Goal: Check status: Check status

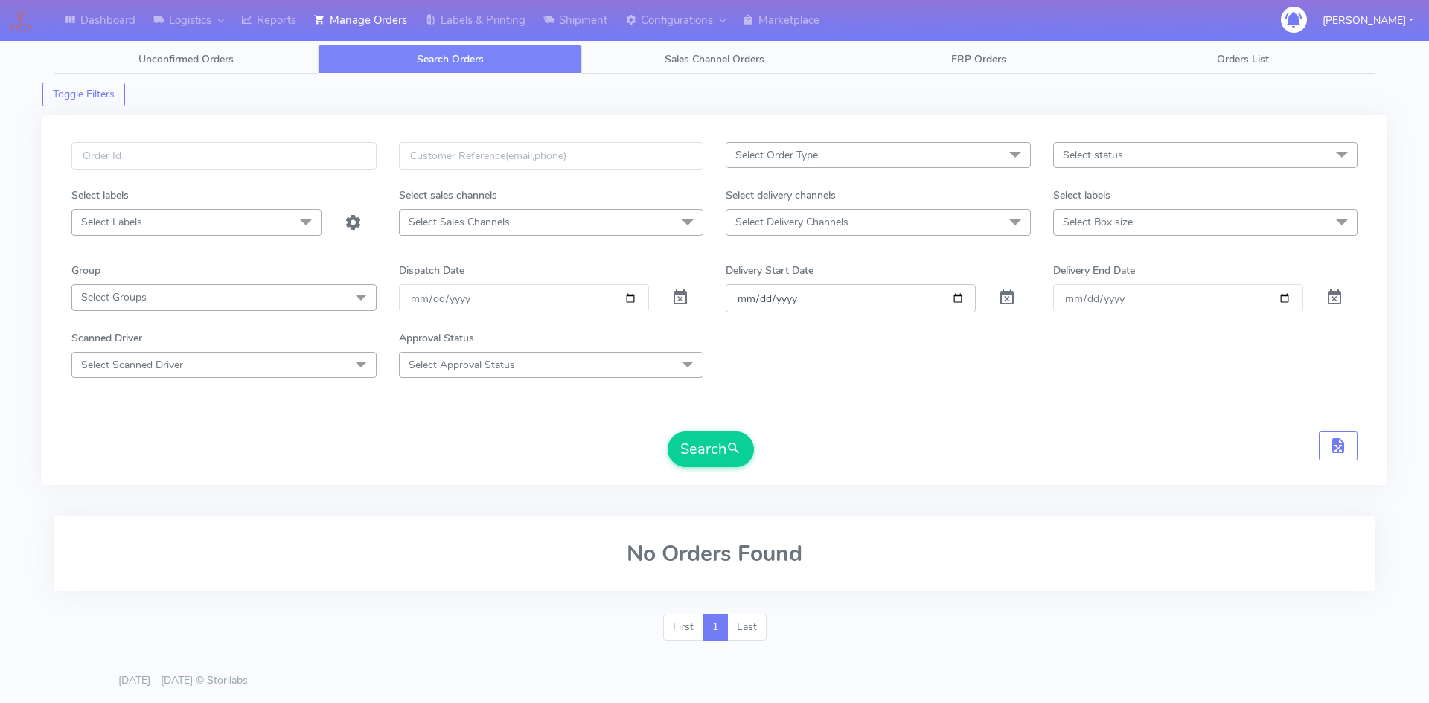
click at [952, 297] on input "Order" at bounding box center [851, 298] width 250 height 28
type input "[DATE]"
click at [1280, 295] on input "Delivery End Date" at bounding box center [1178, 298] width 250 height 28
type input "[DATE]"
click at [717, 442] on button "Search" at bounding box center [710, 450] width 86 height 36
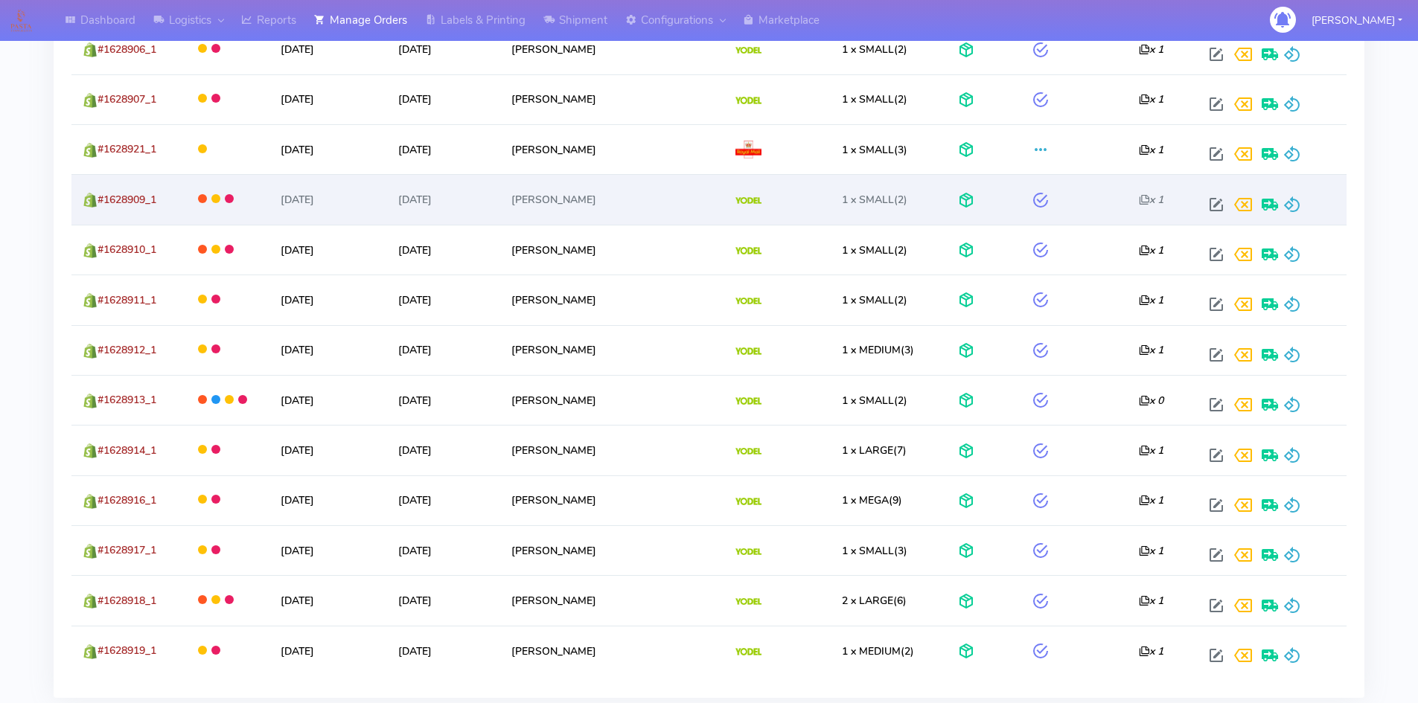
scroll to position [2578, 0]
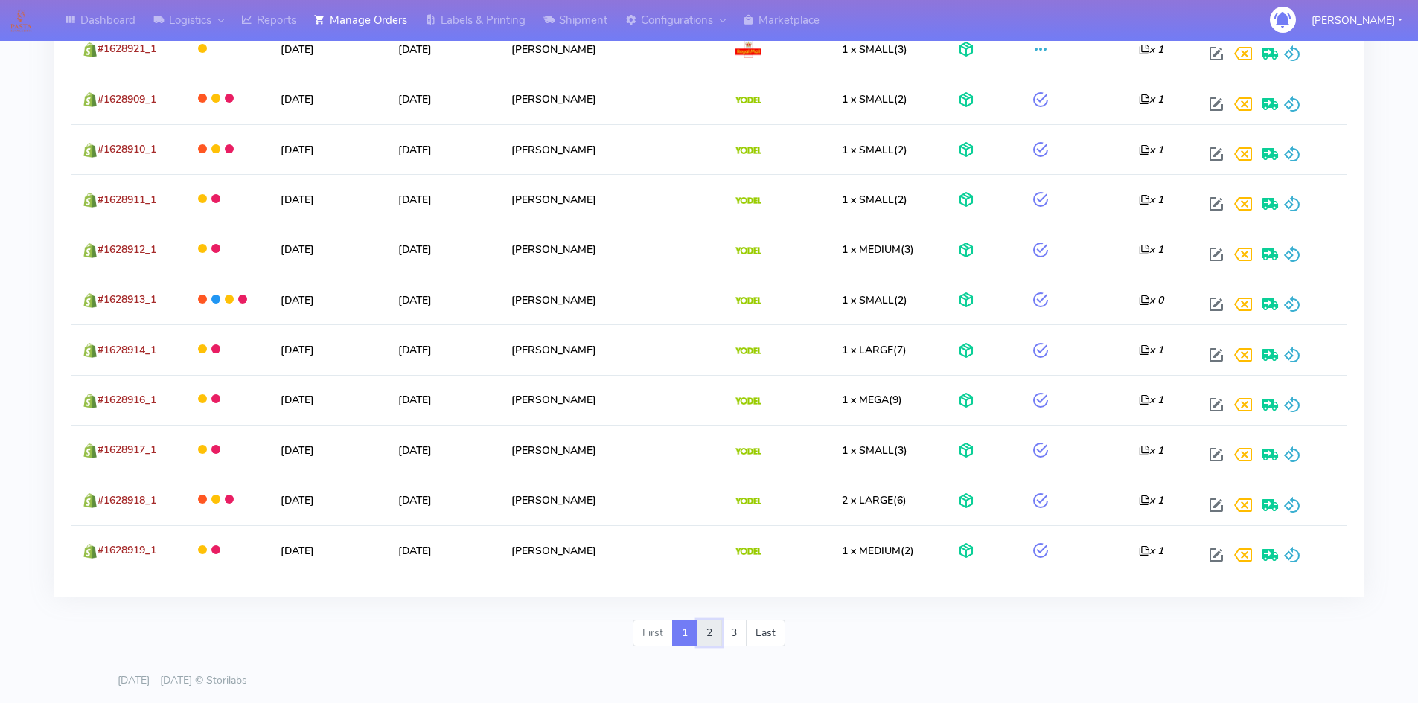
click at [708, 629] on link "2" at bounding box center [709, 633] width 25 height 27
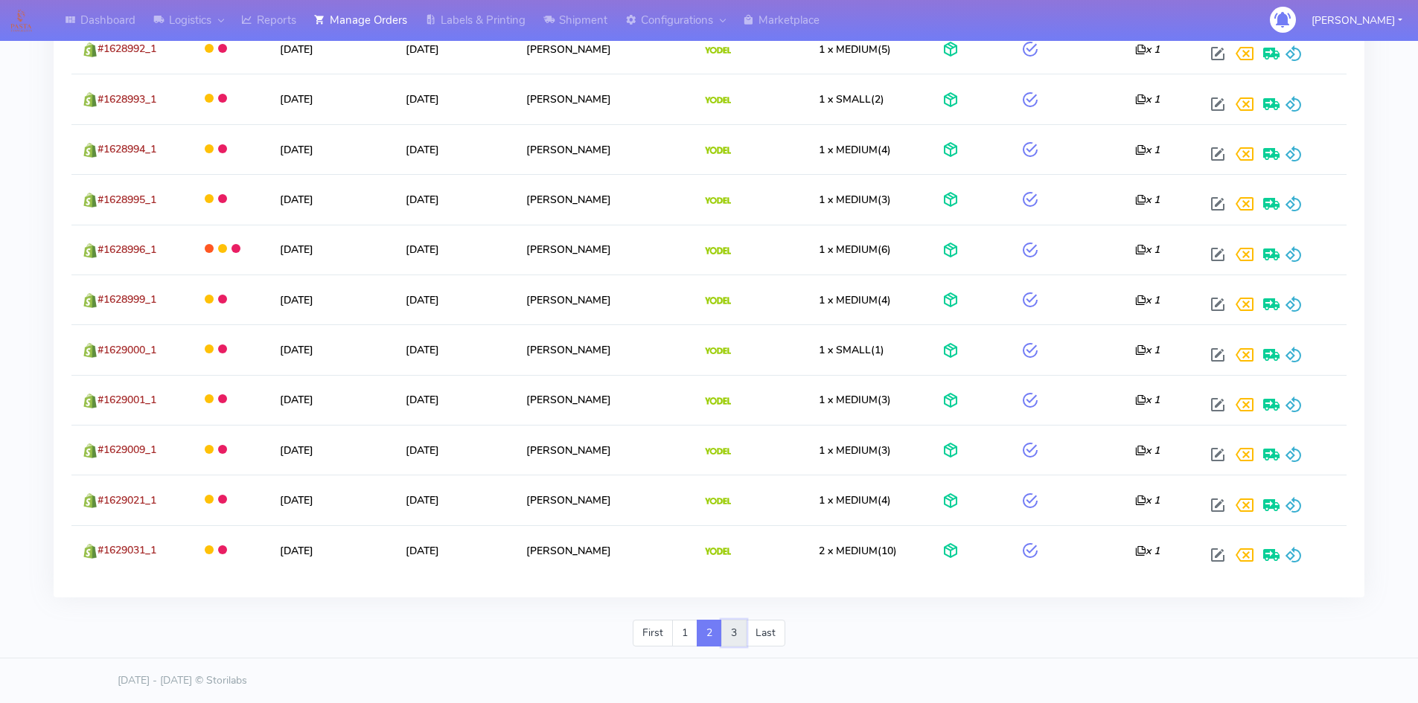
click at [734, 632] on link "3" at bounding box center [733, 633] width 25 height 27
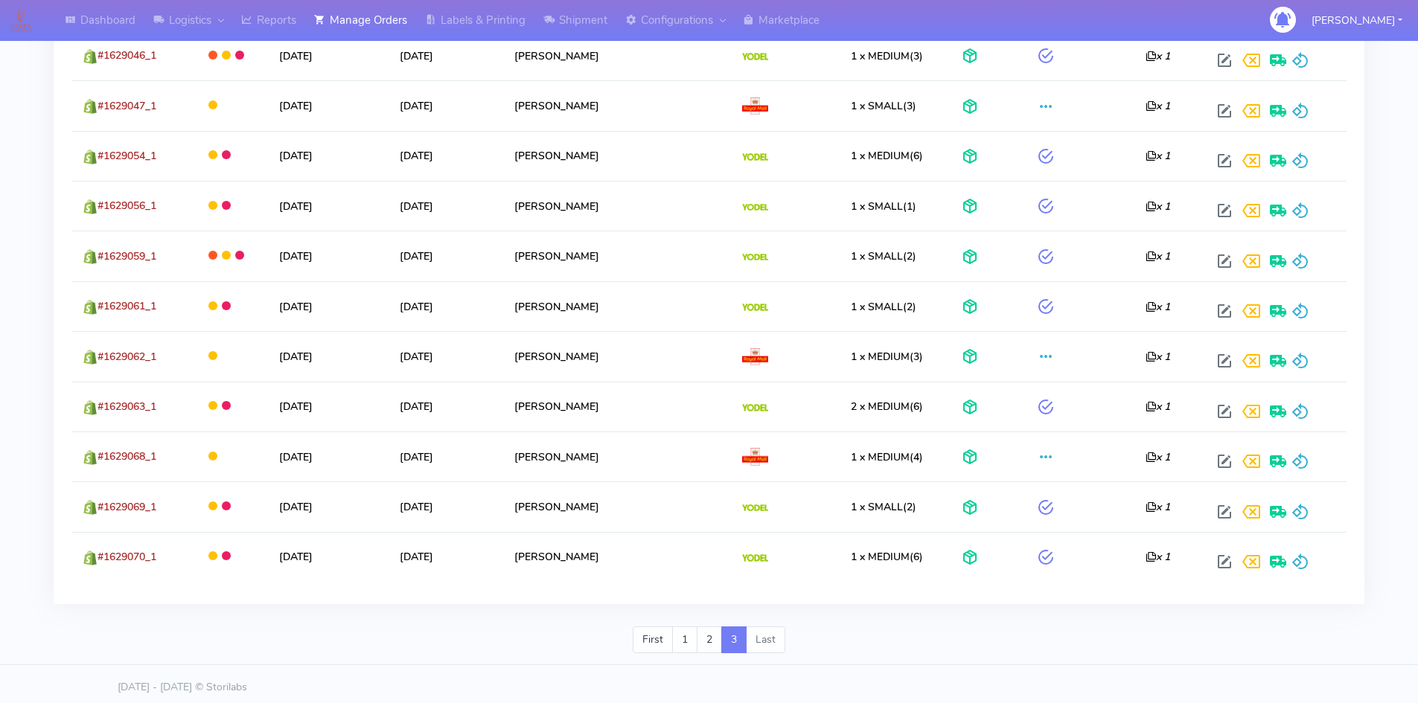
scroll to position [823, 0]
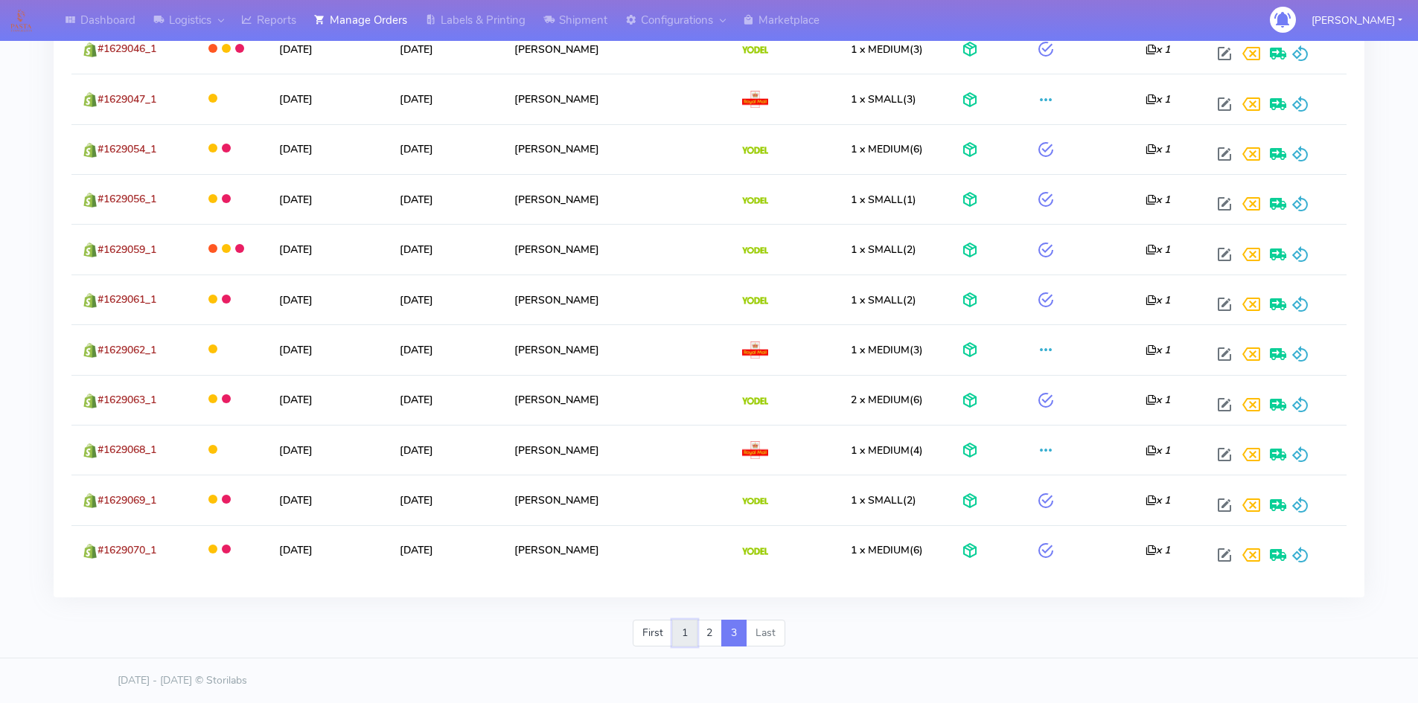
click at [684, 634] on link "1" at bounding box center [684, 633] width 25 height 27
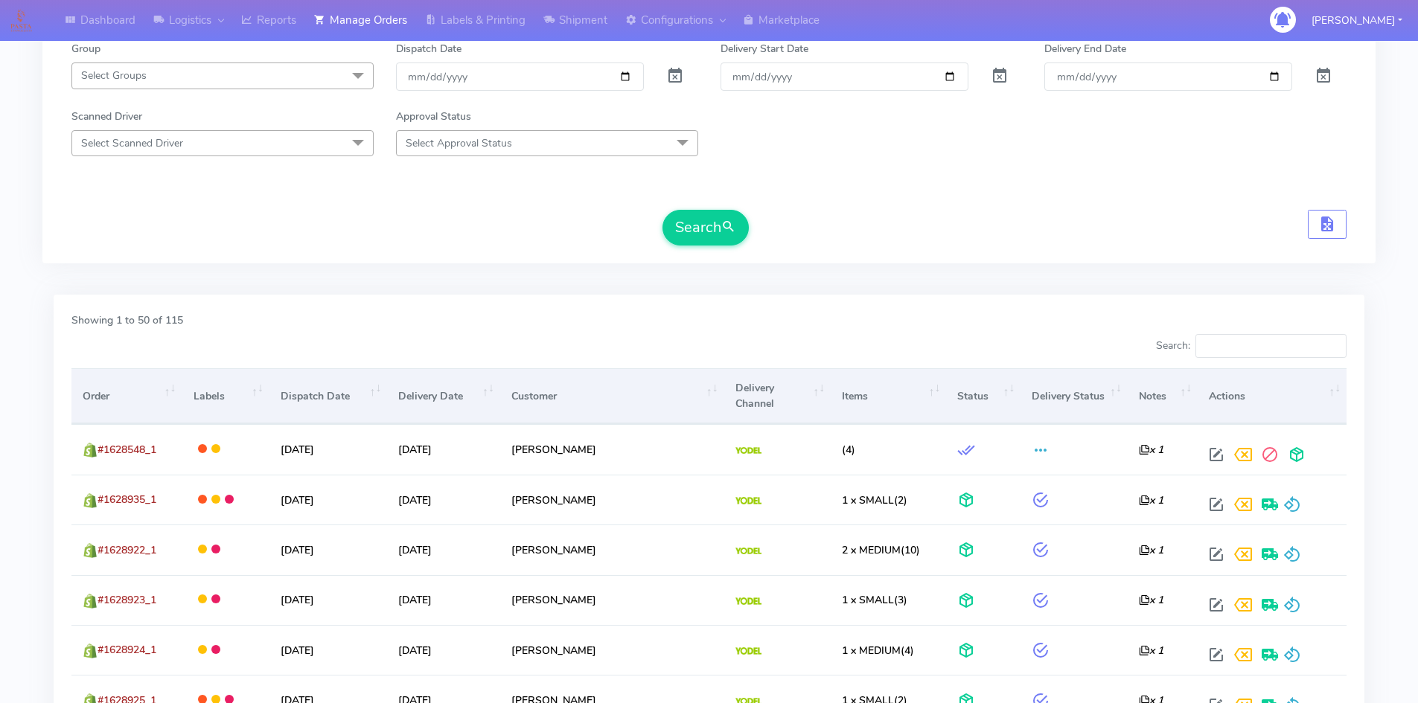
scroll to position [446, 0]
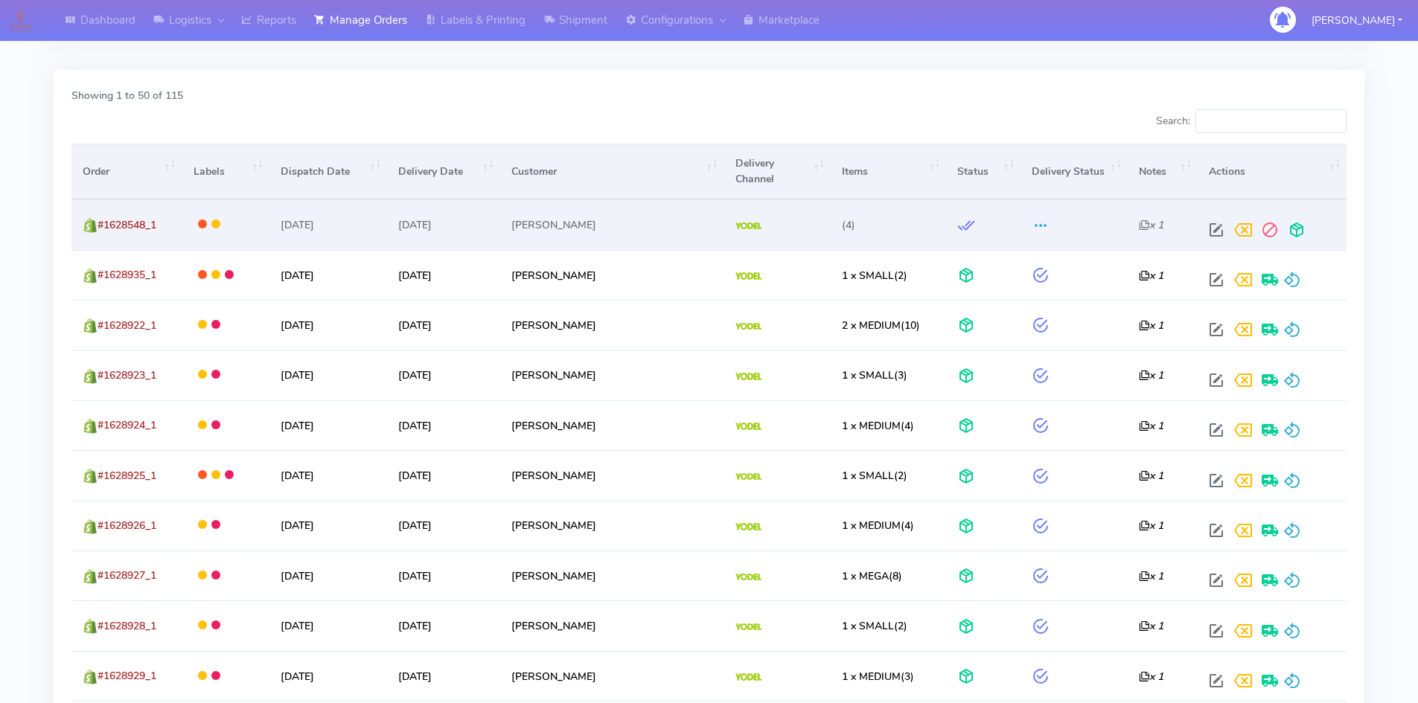
click at [863, 238] on td "(4)" at bounding box center [887, 224] width 115 height 50
